Goal: Find specific page/section: Find specific page/section

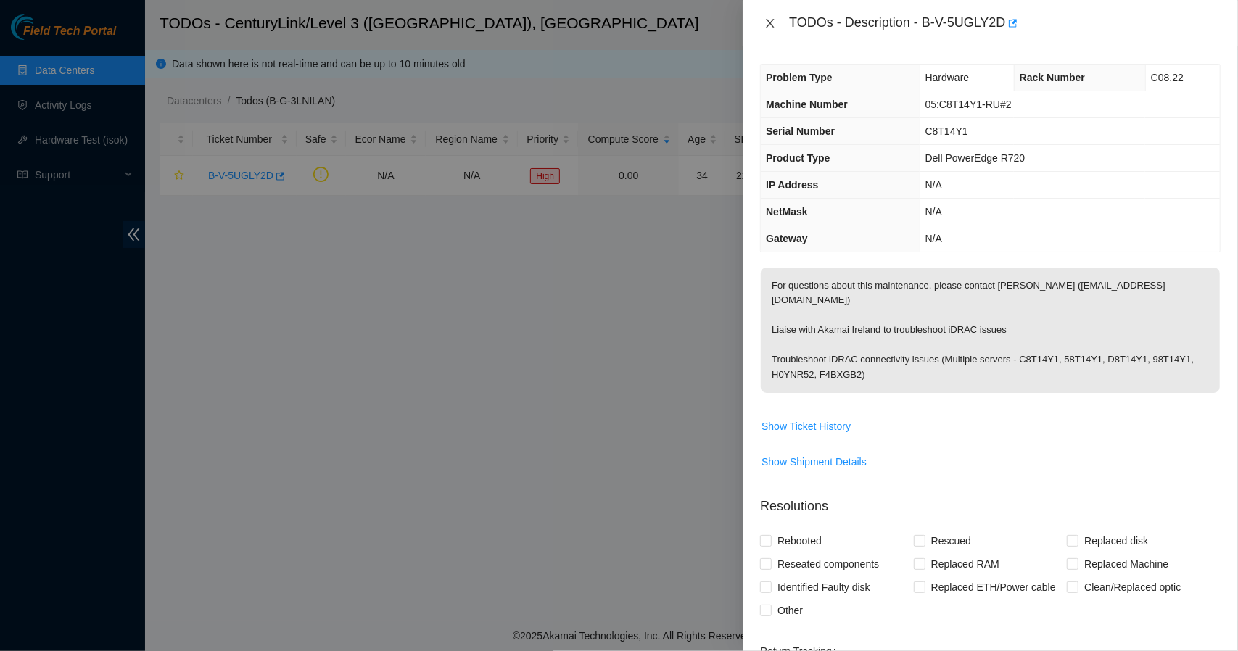
click at [772, 19] on icon "close" at bounding box center [770, 23] width 12 height 12
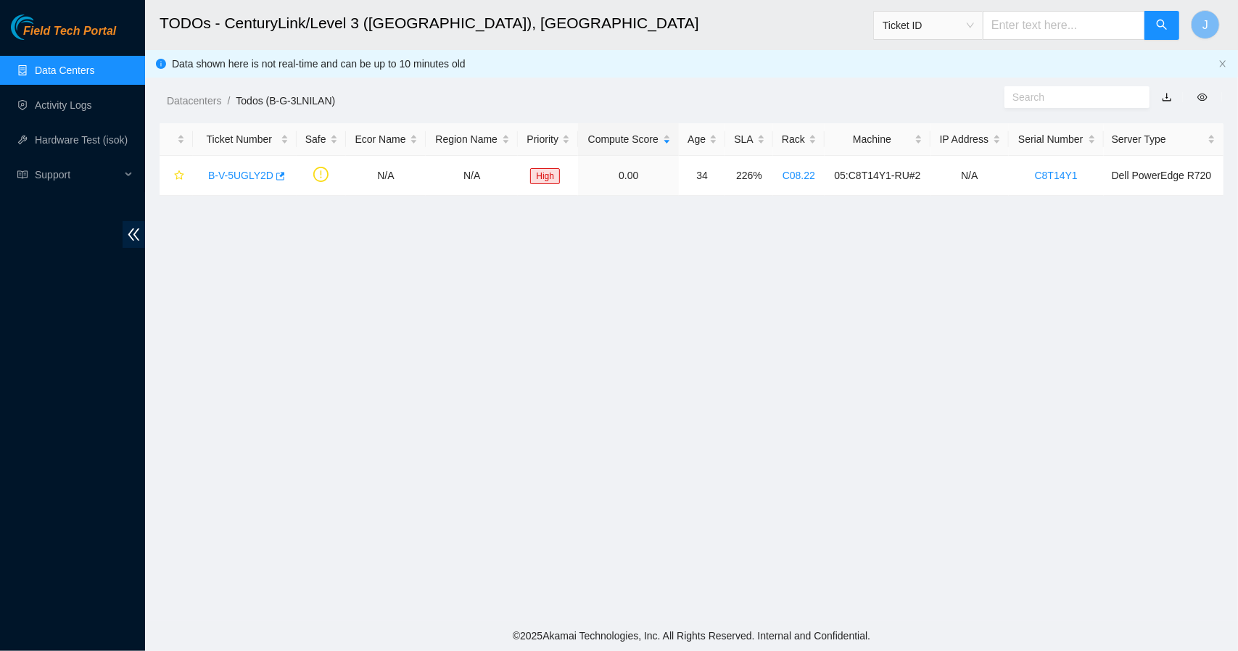
click at [67, 75] on link "Data Centers" at bounding box center [64, 71] width 59 height 12
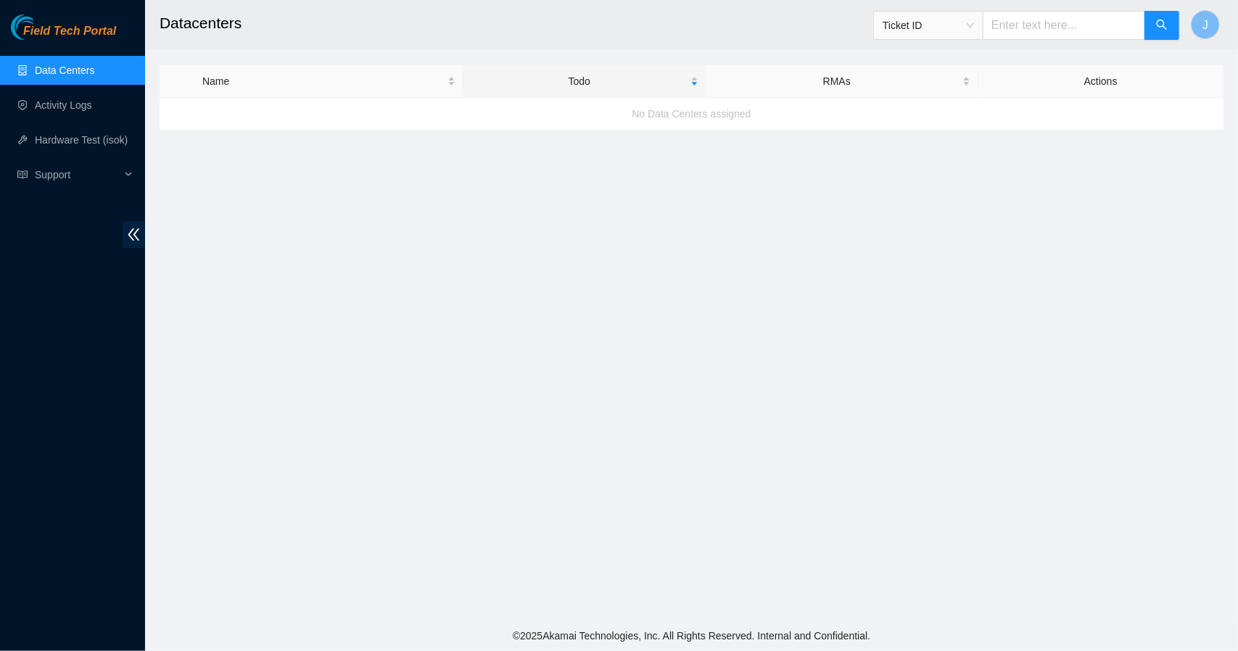
click at [67, 75] on link "Data Centers" at bounding box center [64, 71] width 59 height 12
